Goal: Information Seeking & Learning: Learn about a topic

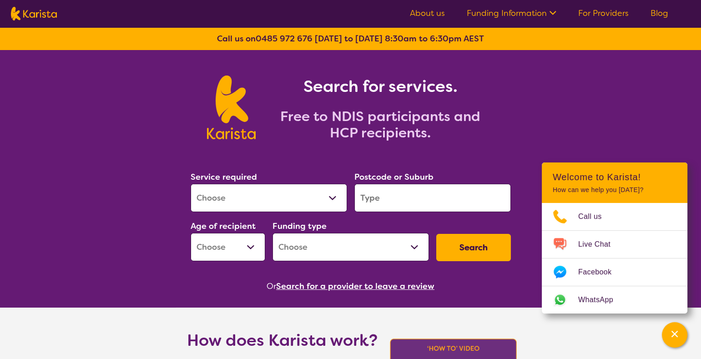
click at [428, 14] on link "About us" at bounding box center [427, 13] width 35 height 11
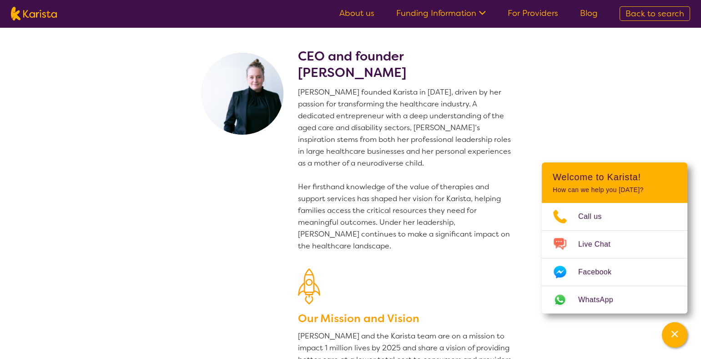
scroll to position [1, 0]
click at [358, 13] on link "About us" at bounding box center [356, 13] width 35 height 11
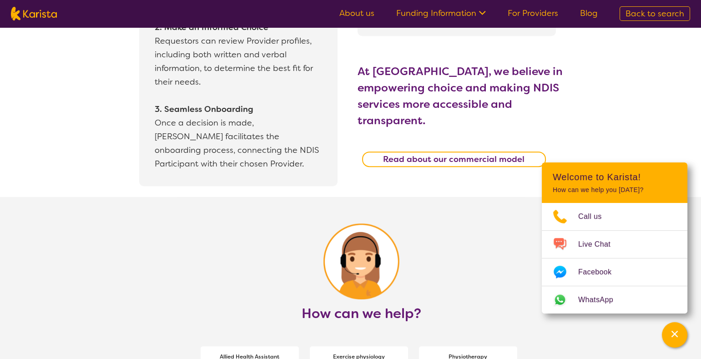
scroll to position [955, 0]
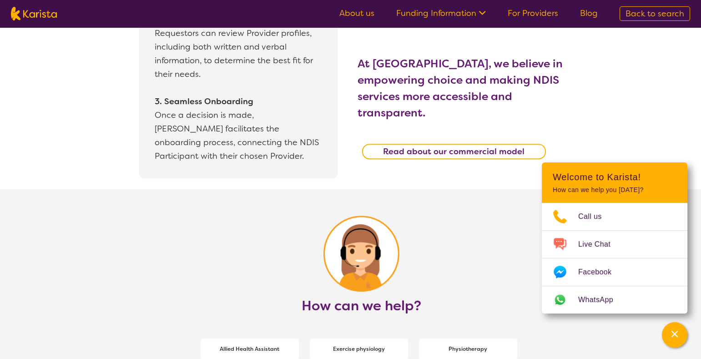
click at [435, 20] on ul "About us Funding Information NDIS - National Disability Insurance Scheme HCP - …" at bounding box center [468, 13] width 280 height 15
click at [479, 15] on icon at bounding box center [481, 12] width 10 height 10
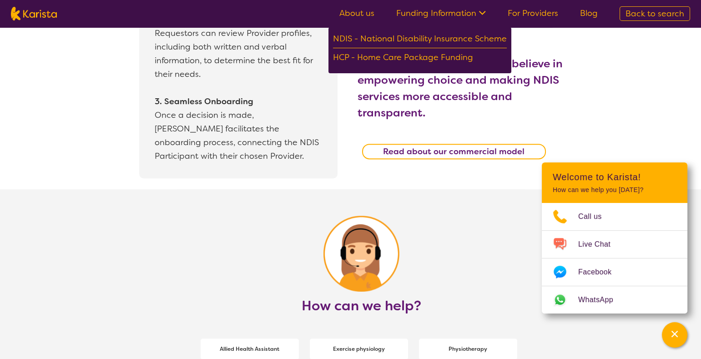
click at [523, 12] on link "For Providers" at bounding box center [533, 13] width 51 height 11
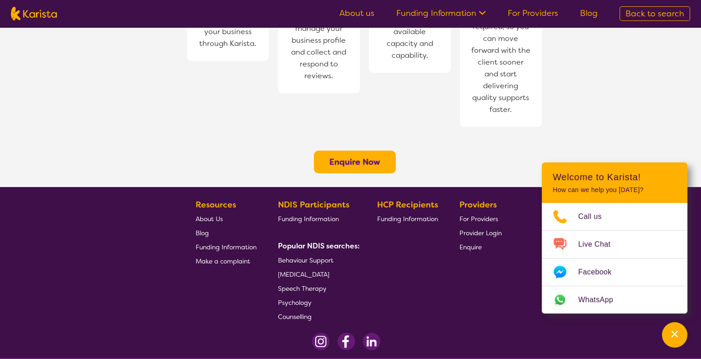
scroll to position [739, 0]
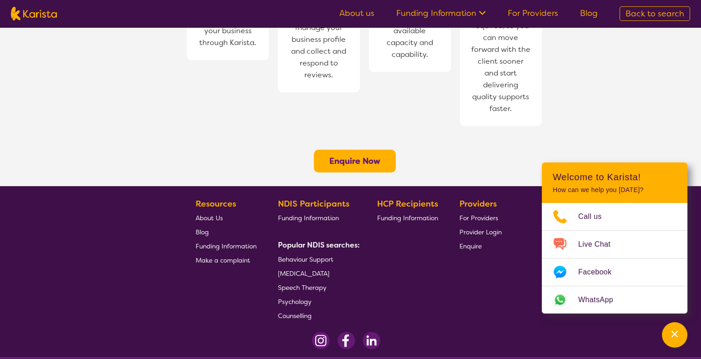
click at [639, 15] on span "Back to search" at bounding box center [655, 13] width 59 height 11
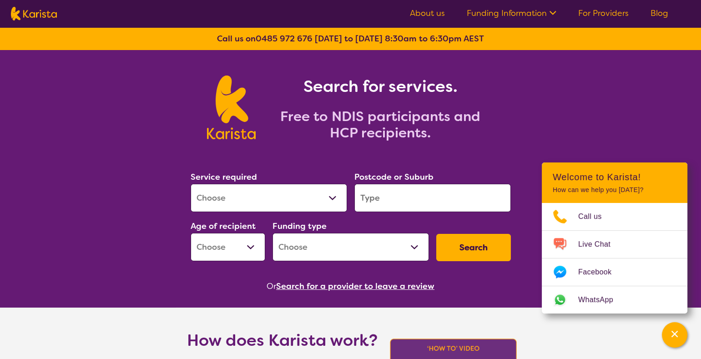
click at [262, 194] on select "Allied Health Assistant Assessment ([MEDICAL_DATA] or [MEDICAL_DATA]) Behaviour…" at bounding box center [269, 198] width 157 height 28
select select "Speech therapy"
click at [191, 184] on select "Allied Health Assistant Assessment ([MEDICAL_DATA] or [MEDICAL_DATA]) Behaviour…" at bounding box center [269, 198] width 157 height 28
click at [399, 197] on input "search" at bounding box center [432, 198] width 157 height 28
type input "i"
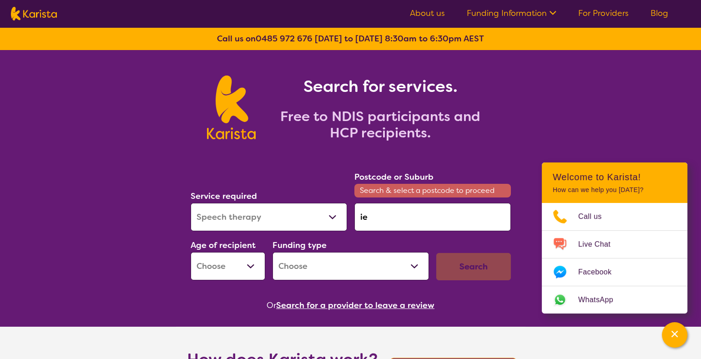
type input "i"
type input "liechhardt"
drag, startPoint x: 394, startPoint y: 199, endPoint x: 364, endPoint y: 201, distance: 30.6
click at [364, 201] on div "Postcode or Suburb Search & select a postcode to proceed liechhardt" at bounding box center [432, 200] width 157 height 61
click at [385, 213] on input "liechhardt" at bounding box center [432, 217] width 157 height 28
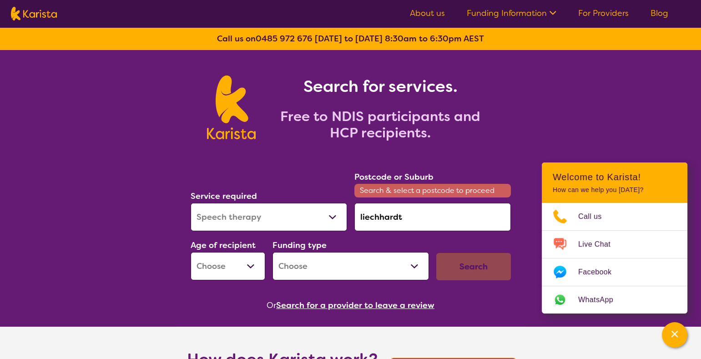
click at [385, 214] on input "liechhardt" at bounding box center [432, 217] width 157 height 28
type input "i"
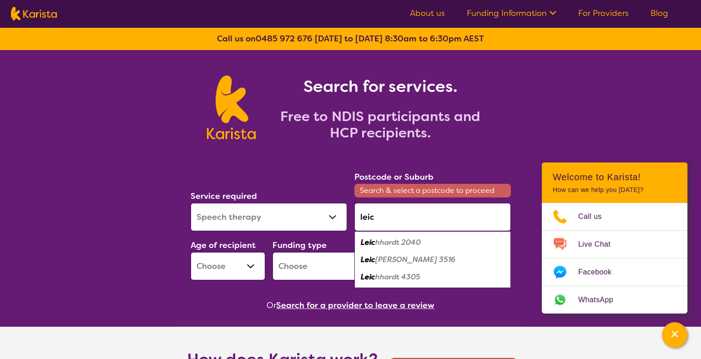
click at [399, 242] on em "hhardt 2040" at bounding box center [397, 242] width 45 height 10
type input "2040"
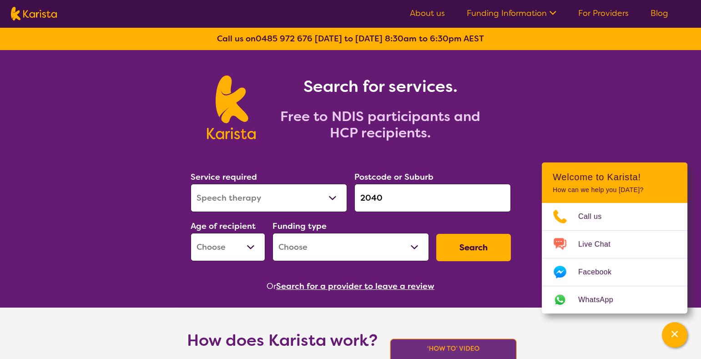
click at [250, 247] on select "Early Childhood - 0 to 9 Child - 10 to 11 Adolescent - 12 to 17 Adult - 18 to 6…" at bounding box center [228, 247] width 75 height 28
select select "EC"
click at [191, 233] on select "Early Childhood - 0 to 9 Child - 10 to 11 Adolescent - 12 to 17 Adult - 18 to 6…" at bounding box center [228, 247] width 75 height 28
click at [409, 246] on select "Home Care Package (HCP) National Disability Insurance Scheme (NDIS) I don't know" at bounding box center [351, 247] width 157 height 28
select select "NDIS"
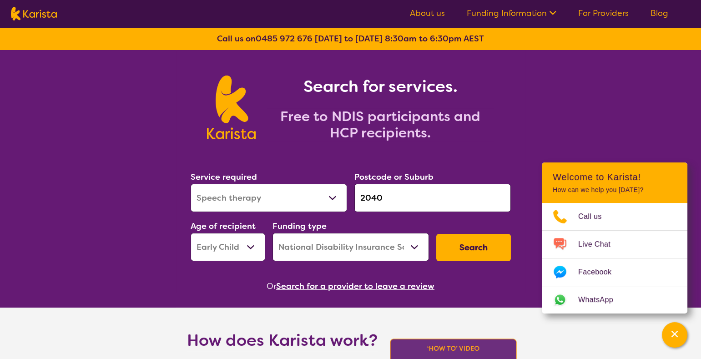
click at [273, 233] on select "Home Care Package (HCP) National Disability Insurance Scheme (NDIS) I don't know" at bounding box center [351, 247] width 157 height 28
click at [485, 247] on button "Search" at bounding box center [473, 247] width 75 height 27
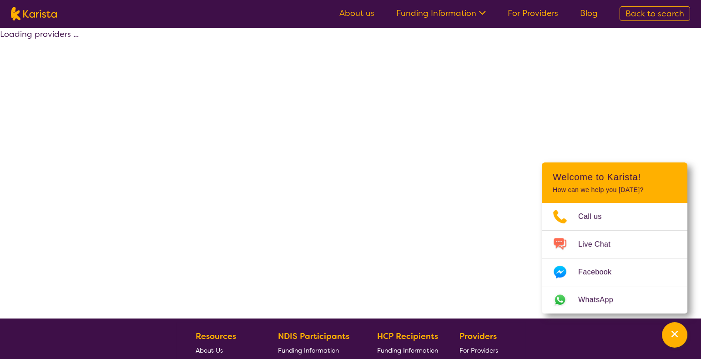
select select "by_score"
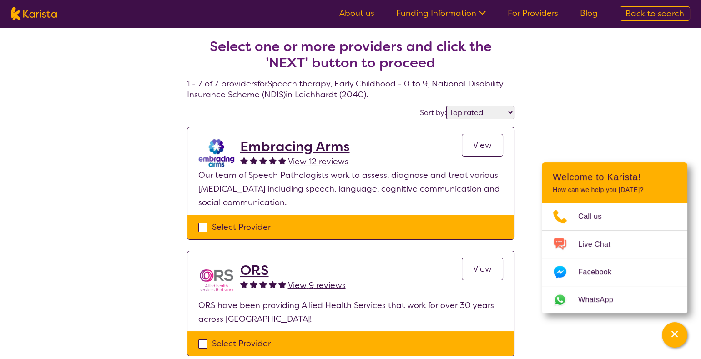
drag, startPoint x: 83, startPoint y: 154, endPoint x: 112, endPoint y: 0, distance: 156.4
